Goal: Information Seeking & Learning: Learn about a topic

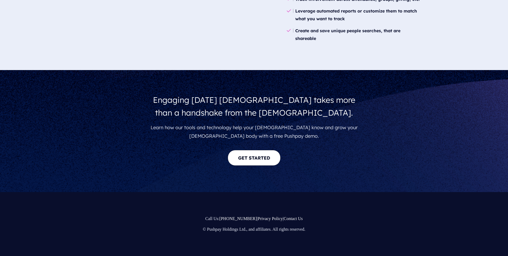
scroll to position [948, 0]
